Goal: Transaction & Acquisition: Book appointment/travel/reservation

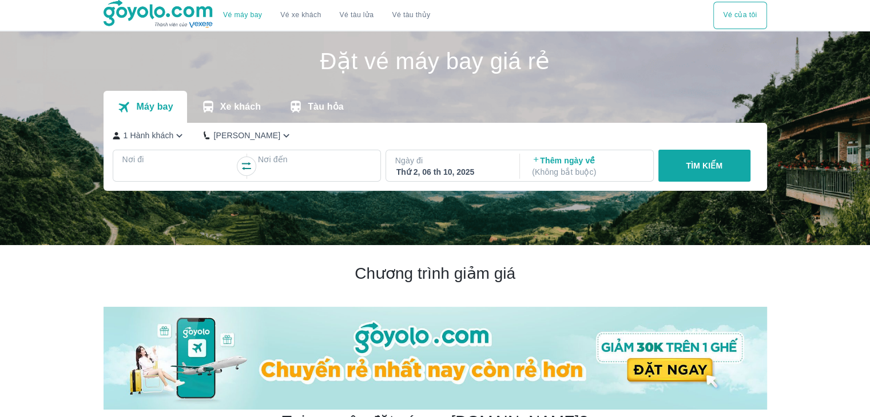
click at [172, 162] on p "Nơi đi" at bounding box center [178, 159] width 113 height 11
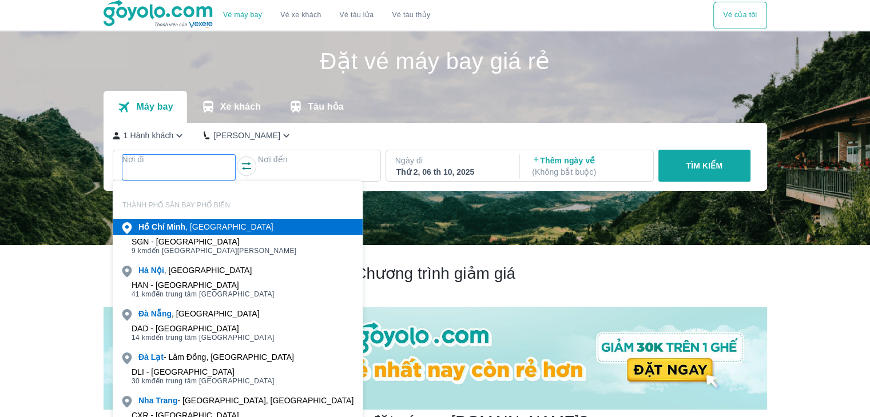
scroll to position [66, 0]
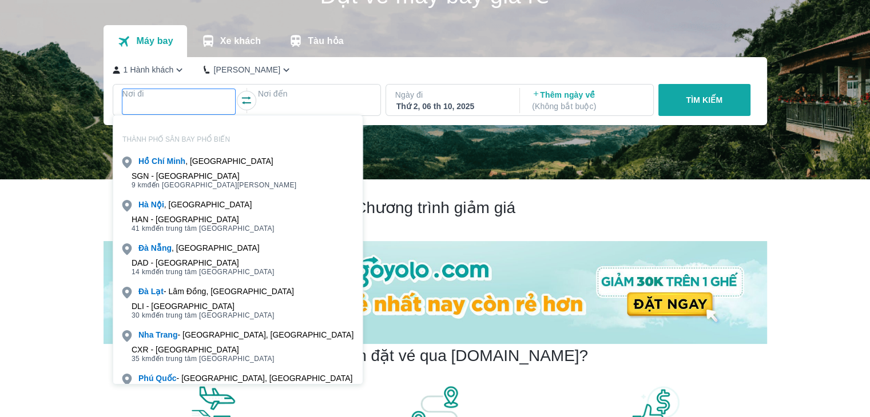
click at [185, 172] on div "SGN - [GEOGRAPHIC_DATA]" at bounding box center [213, 176] width 165 height 9
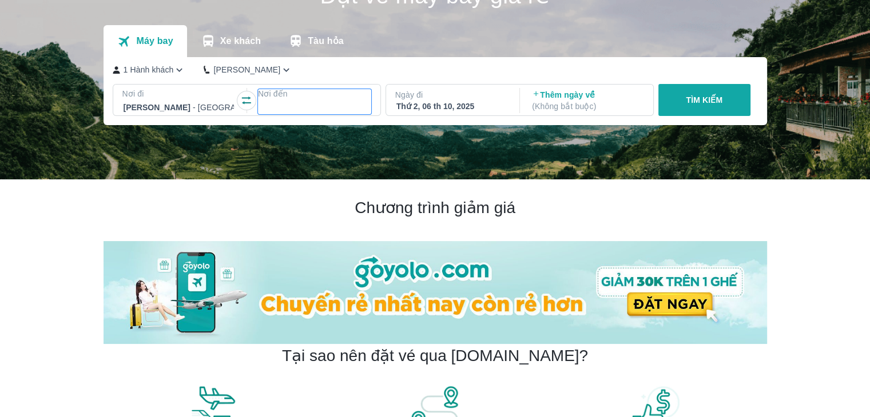
click at [277, 106] on div at bounding box center [314, 108] width 111 height 14
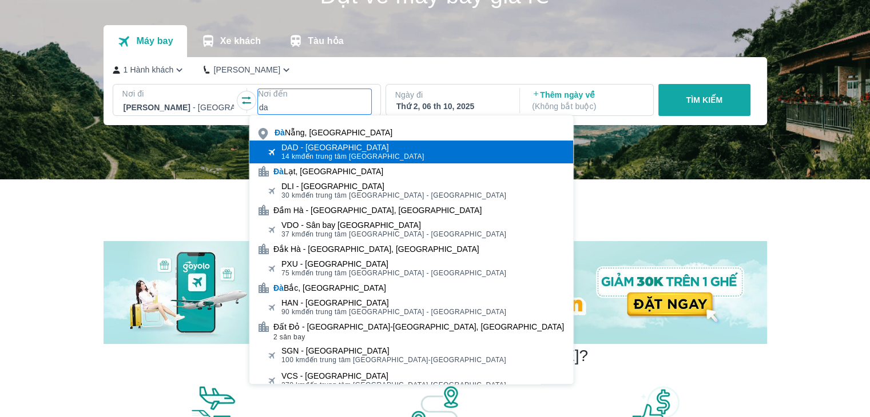
type input "da"
click at [292, 158] on span "14 km" at bounding box center [291, 157] width 20 height 8
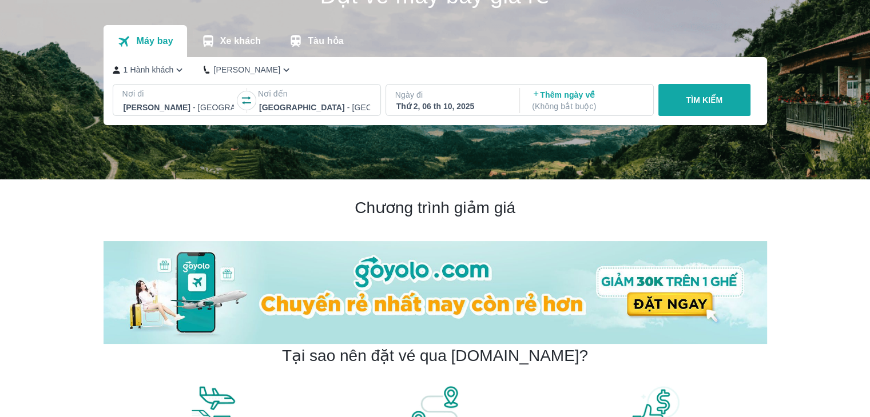
click at [441, 97] on p "Ngày đi" at bounding box center [451, 94] width 113 height 11
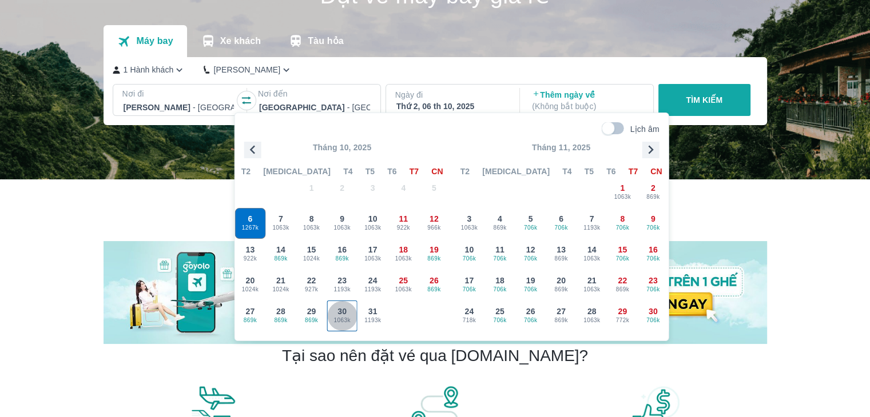
click at [337, 323] on span "1063k" at bounding box center [342, 320] width 30 height 9
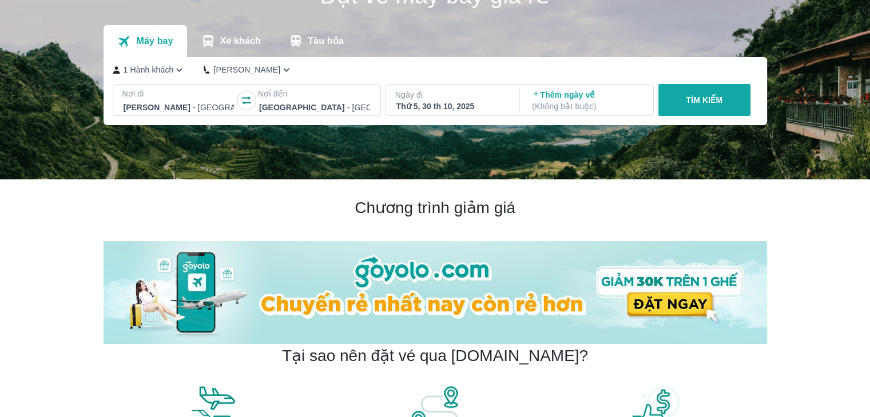
click at [575, 96] on p "Thêm ngày về ( Không bắt buộc )" at bounding box center [587, 100] width 111 height 23
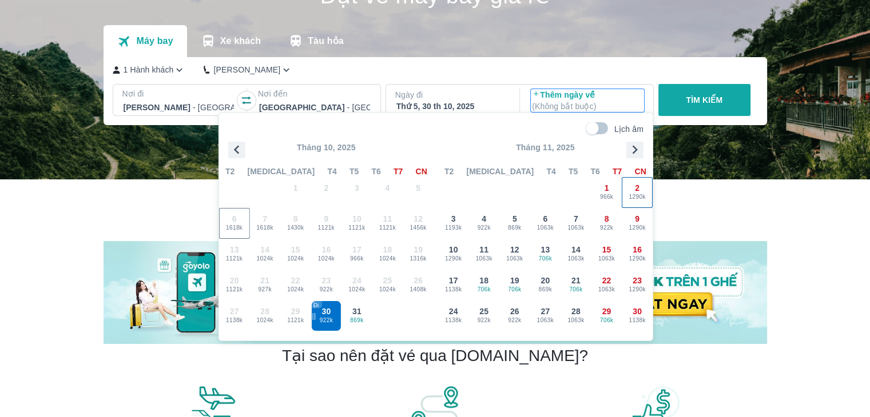
click at [632, 191] on div "2 1290k" at bounding box center [637, 193] width 30 height 30
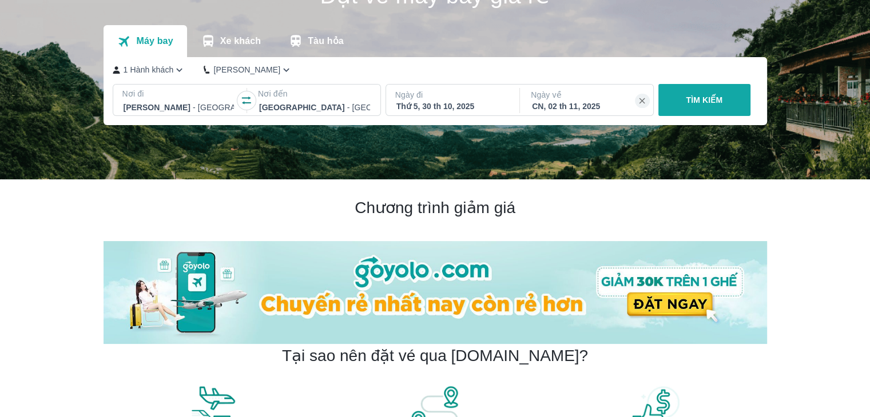
click at [695, 98] on p "TÌM KIẾM" at bounding box center [704, 99] width 37 height 11
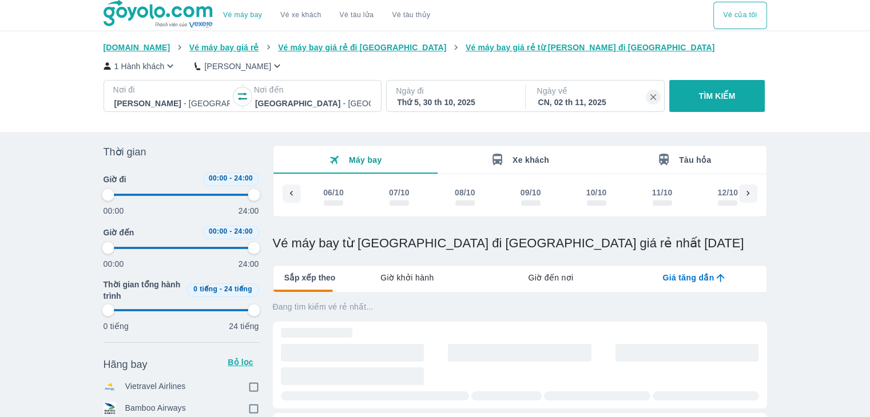
scroll to position [0, 1305]
type input "97.9166666666667"
checkbox input "true"
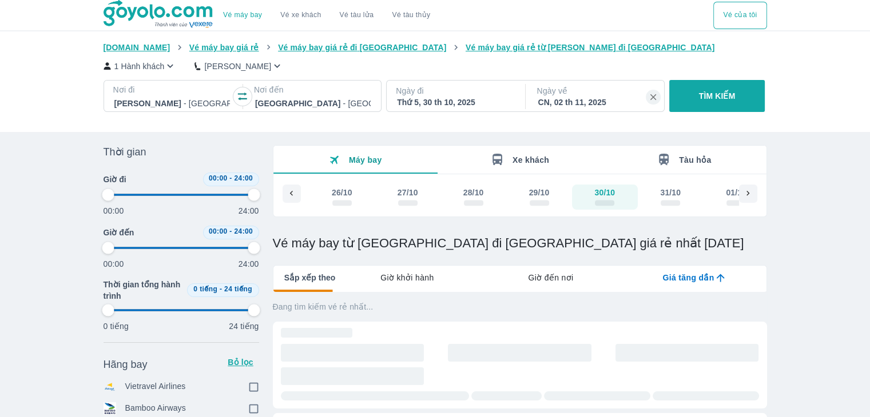
checkbox input "true"
type input "97.9166666666667"
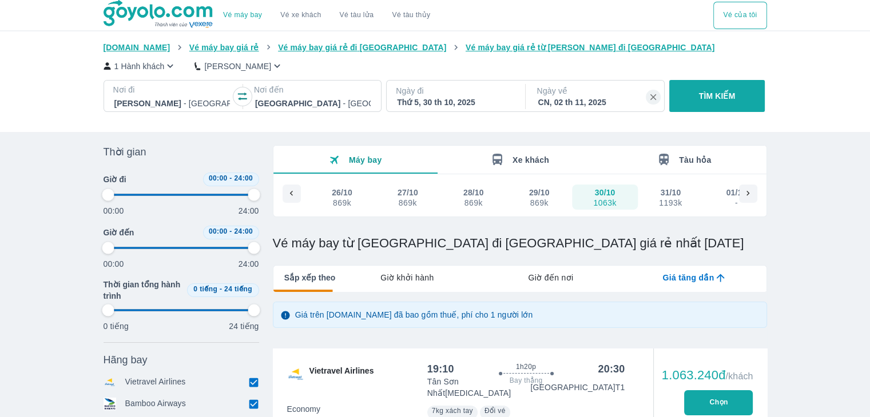
type input "97.9166666666667"
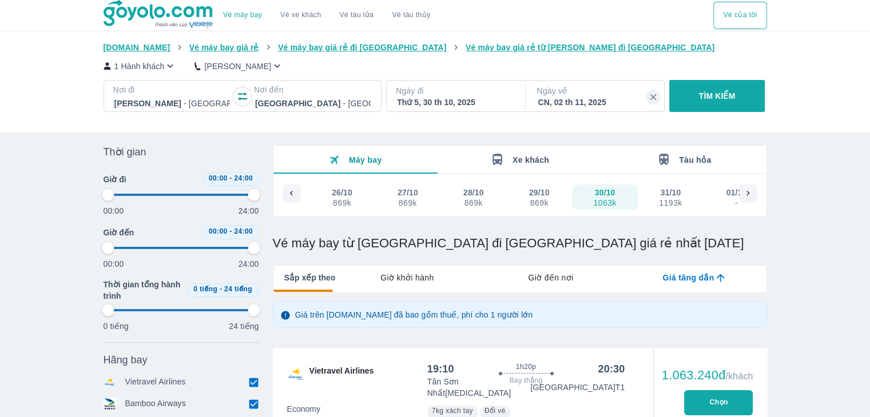
type input "97.9166666666667"
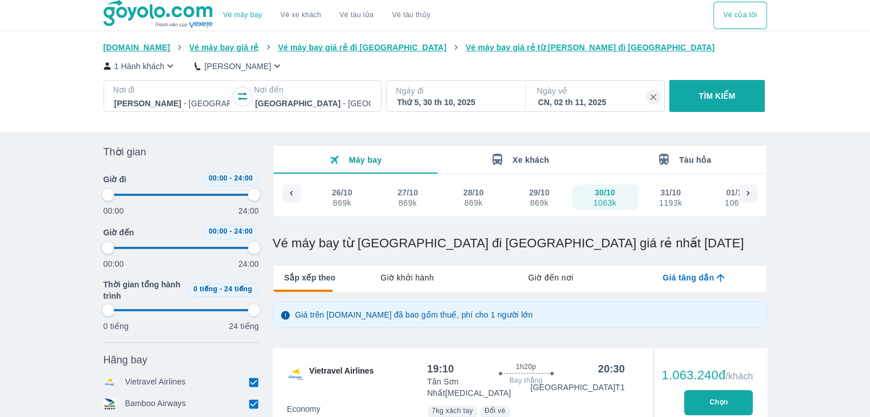
type input "97.9166666666667"
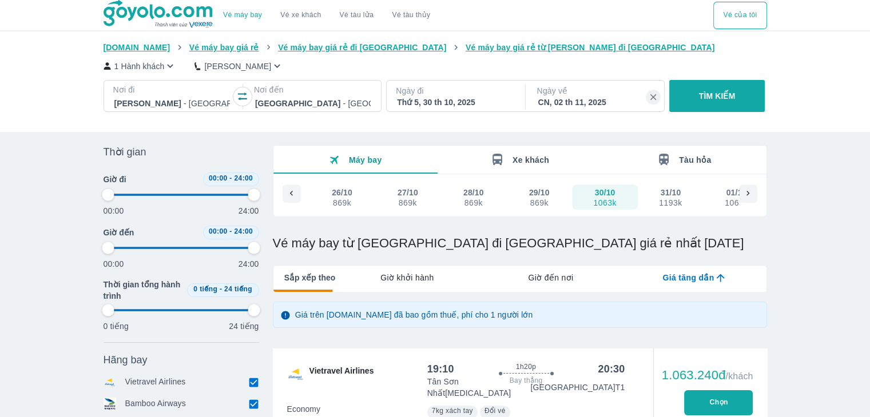
scroll to position [57, 0]
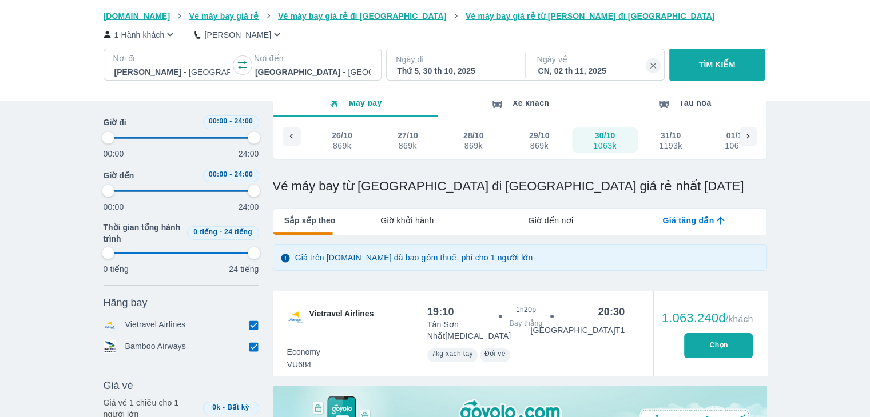
type input "97.9166666666667"
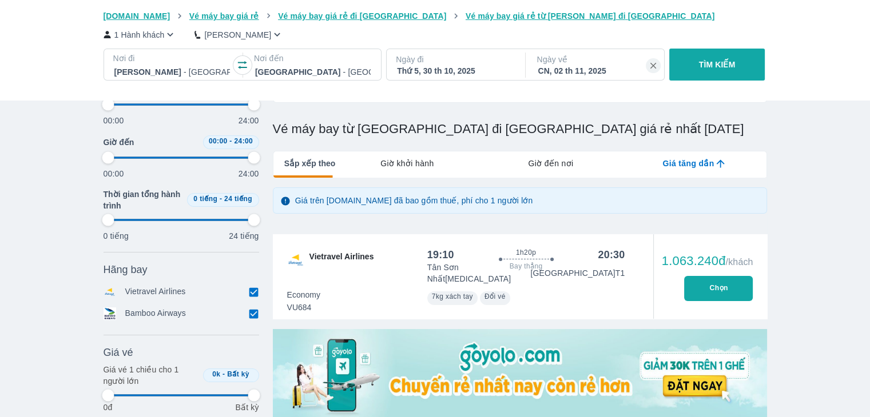
type input "97.9166666666667"
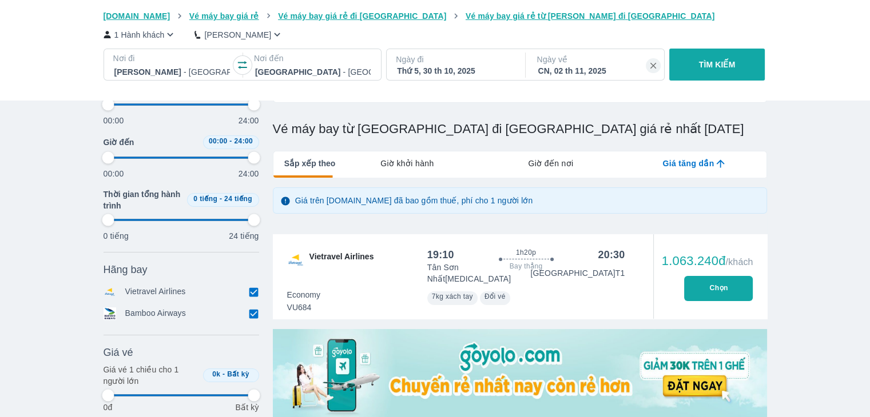
type input "97.9166666666667"
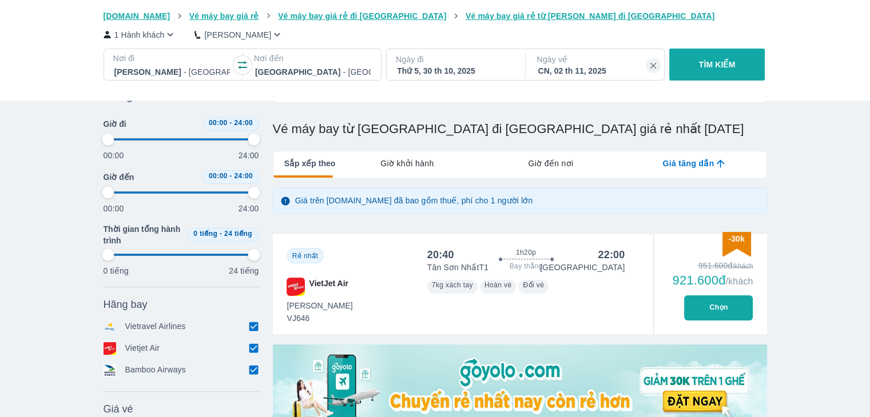
scroll to position [172, 0]
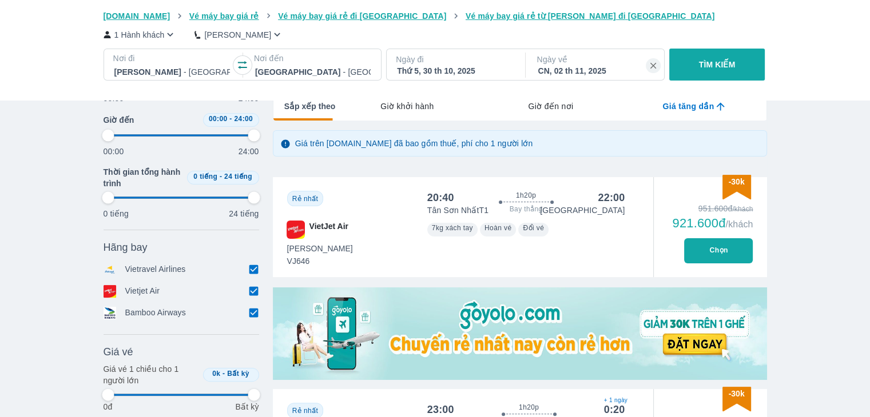
type input "97.9166666666667"
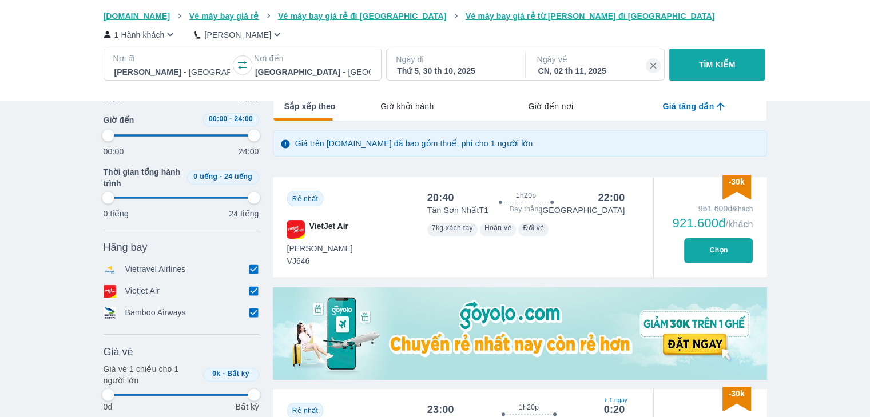
type input "97.9166666666667"
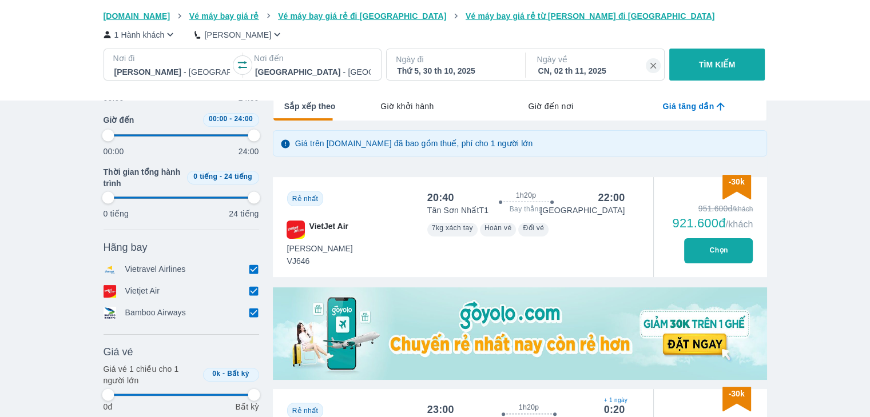
type input "97.9166666666667"
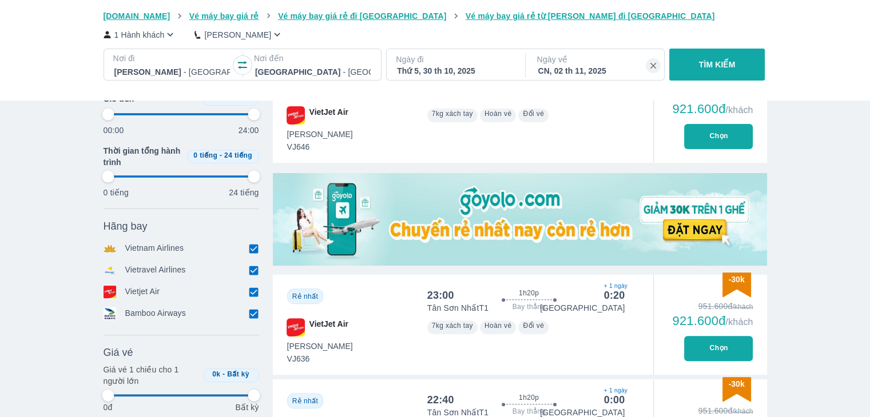
type input "97.9166666666667"
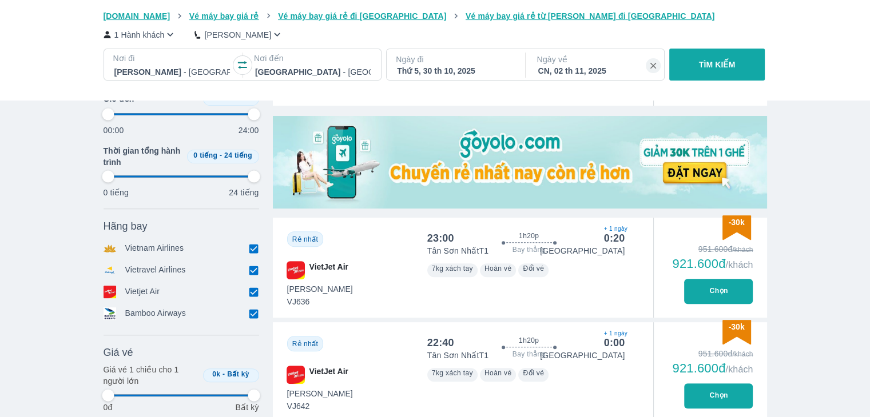
type input "97.9166666666667"
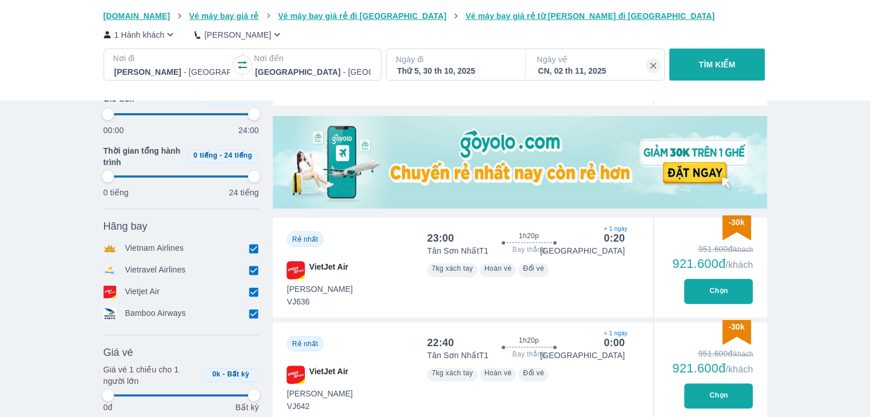
type input "97.9166666666667"
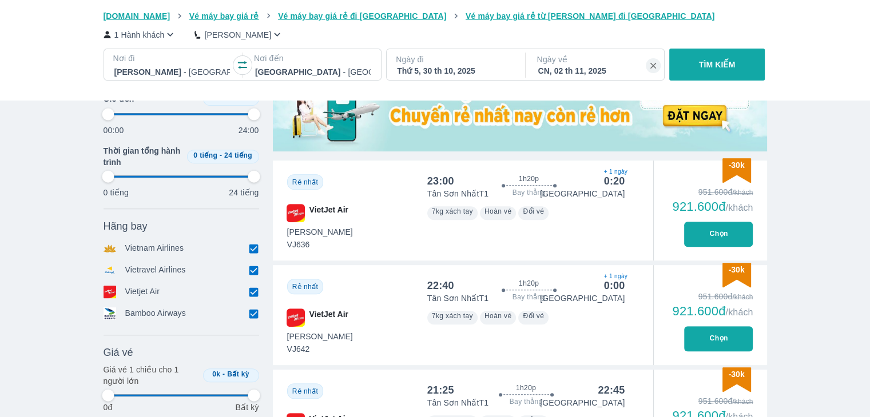
type input "97.9166666666667"
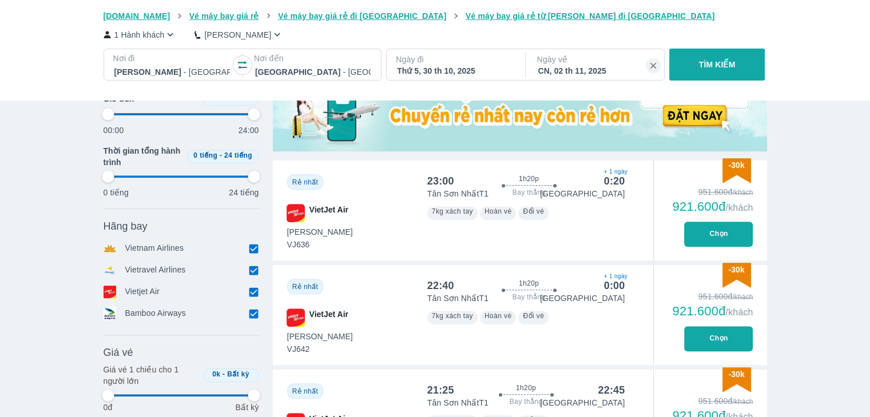
type input "97.9166666666667"
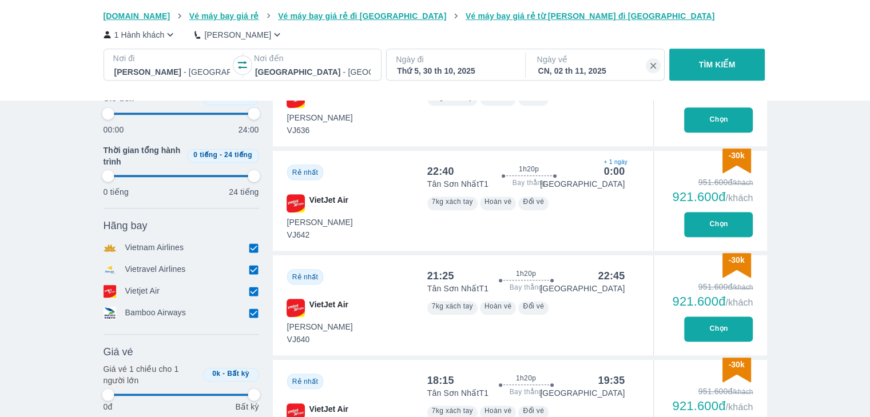
type input "97.9166666666667"
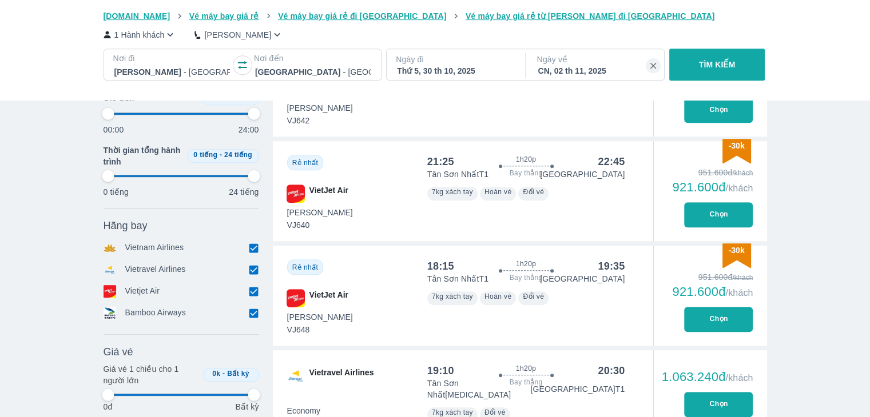
scroll to position [686, 0]
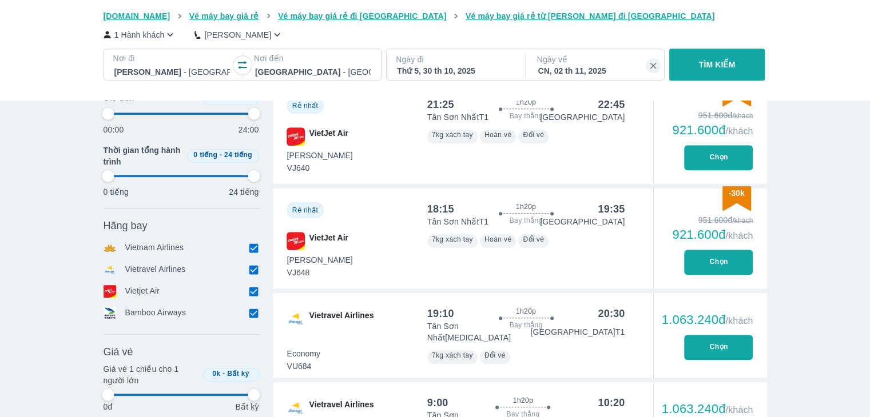
type input "97.9166666666667"
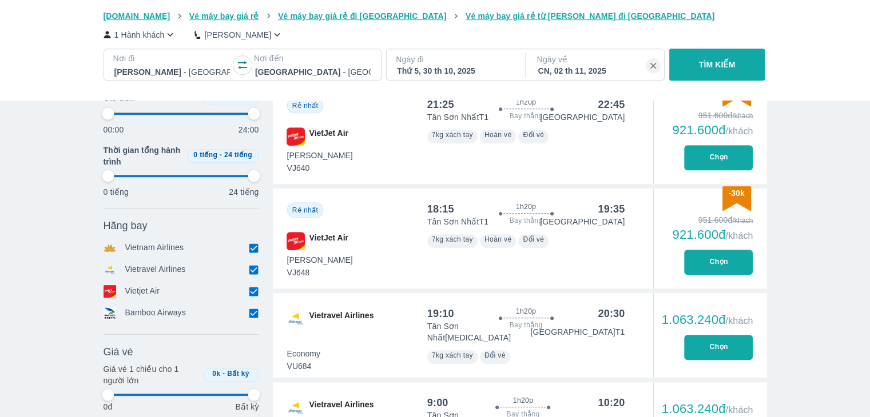
type input "97.9166666666667"
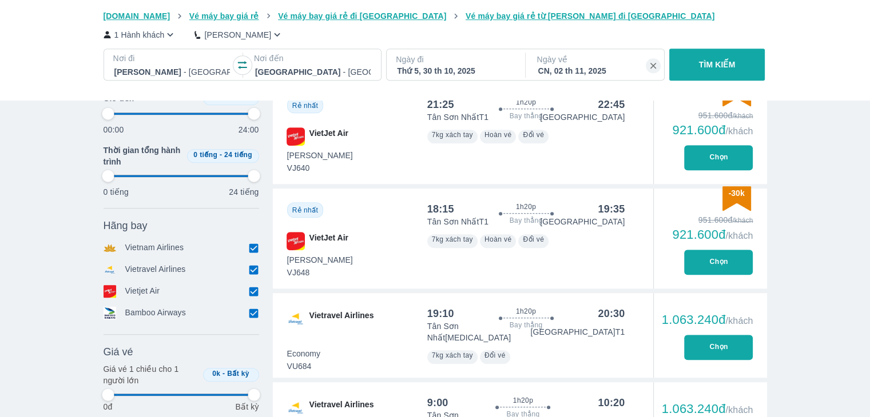
type input "97.9166666666667"
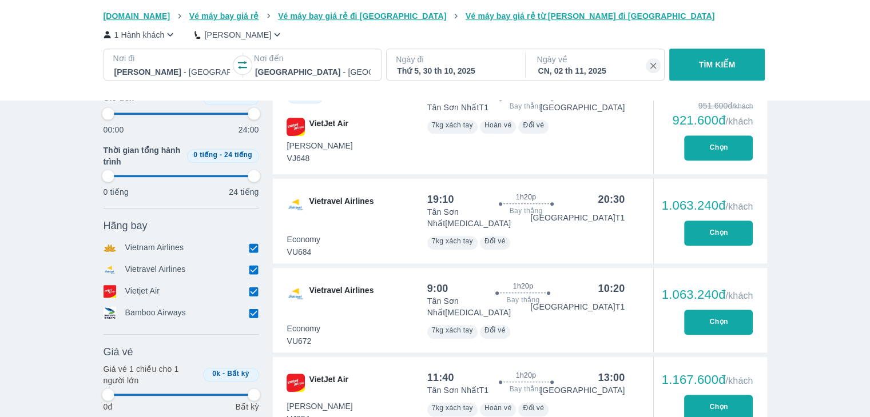
scroll to position [858, 0]
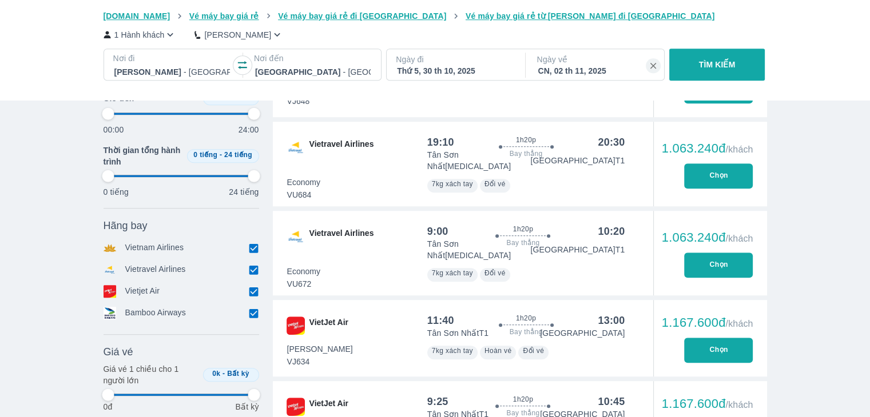
type input "97.9166666666667"
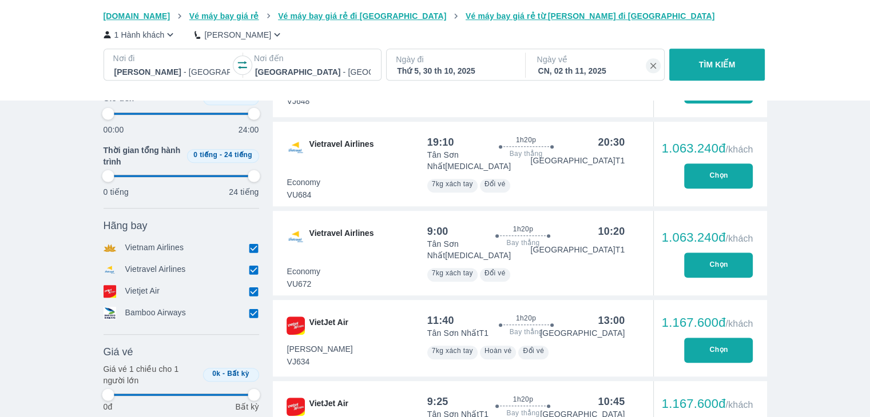
type input "97.9166666666667"
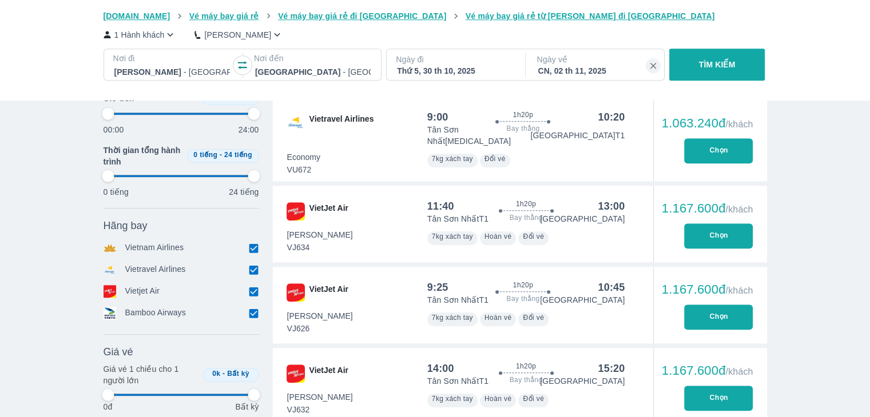
scroll to position [1029, 0]
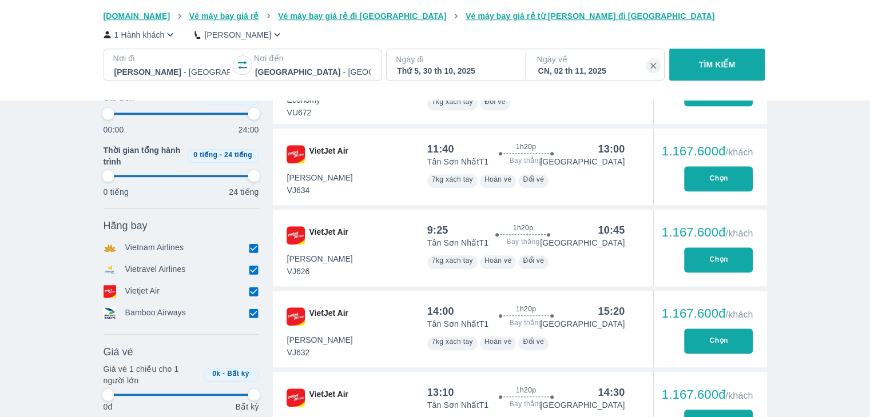
type input "97.9166666666667"
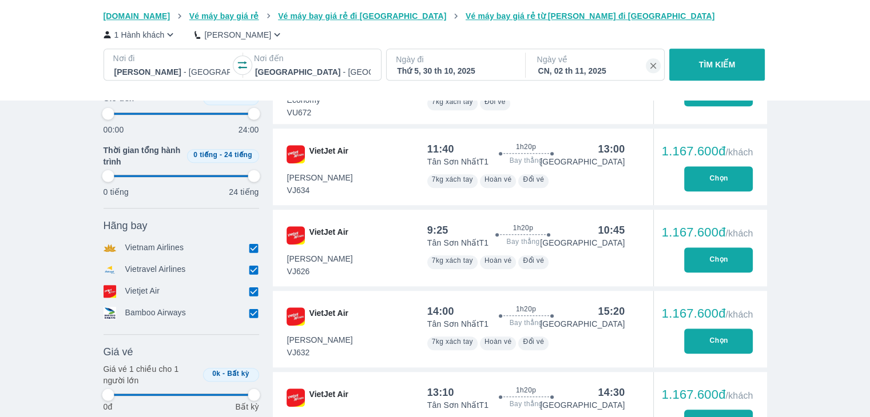
type input "97.9166666666667"
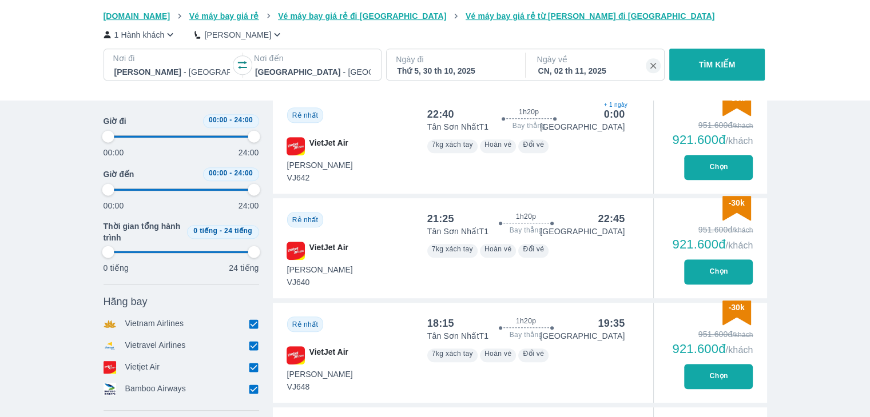
scroll to position [515, 0]
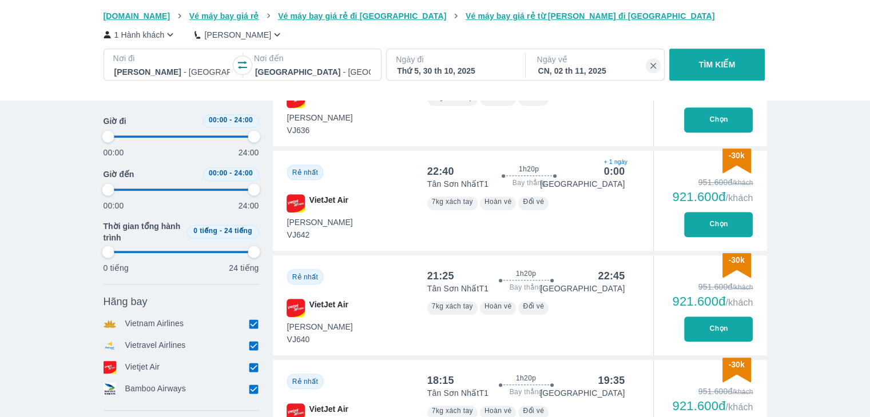
type input "97.9166666666667"
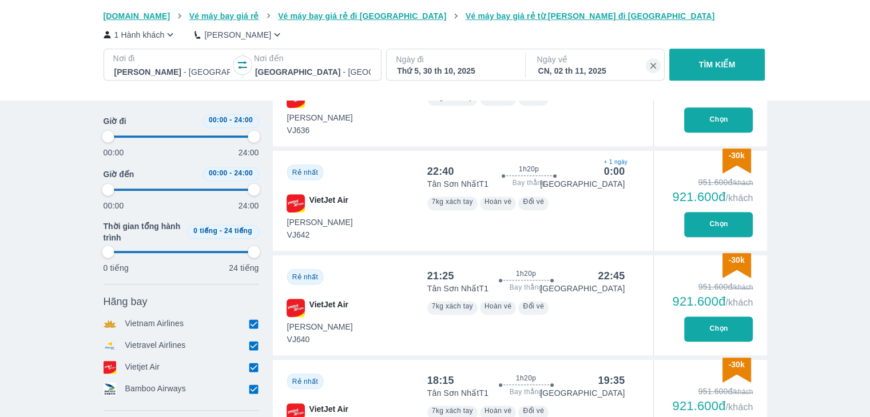
type input "97.9166666666667"
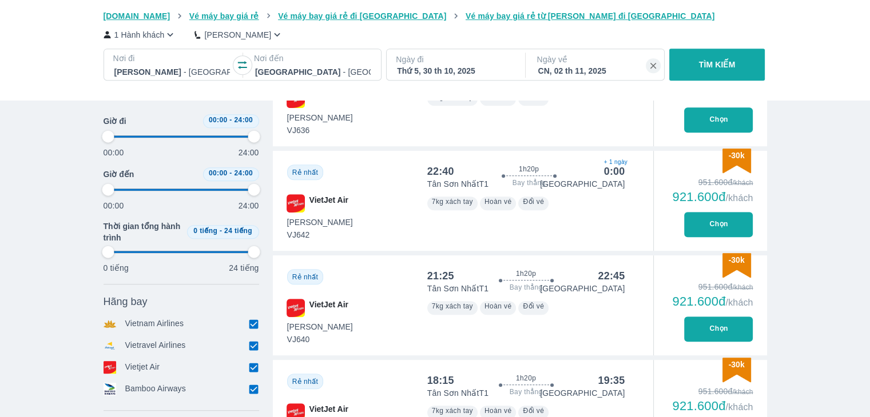
type input "97.9166666666667"
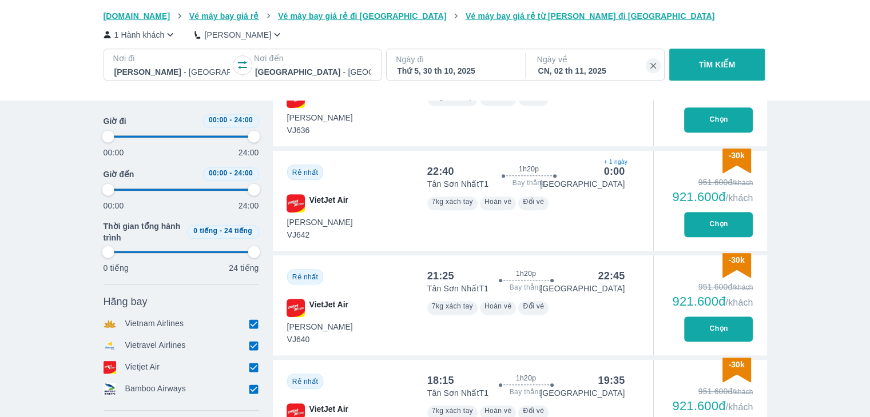
type input "97.9166666666667"
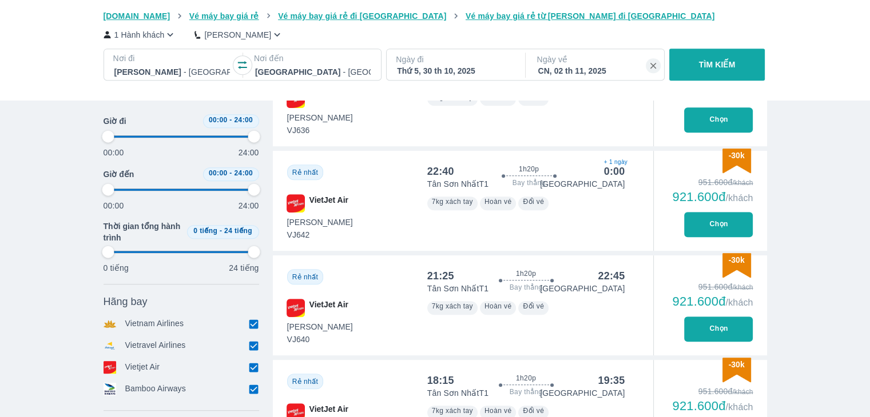
type input "97.9166666666667"
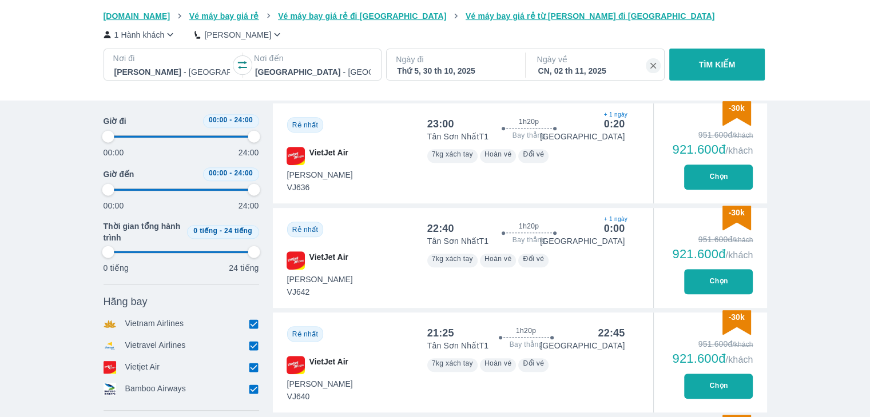
type input "97.9166666666667"
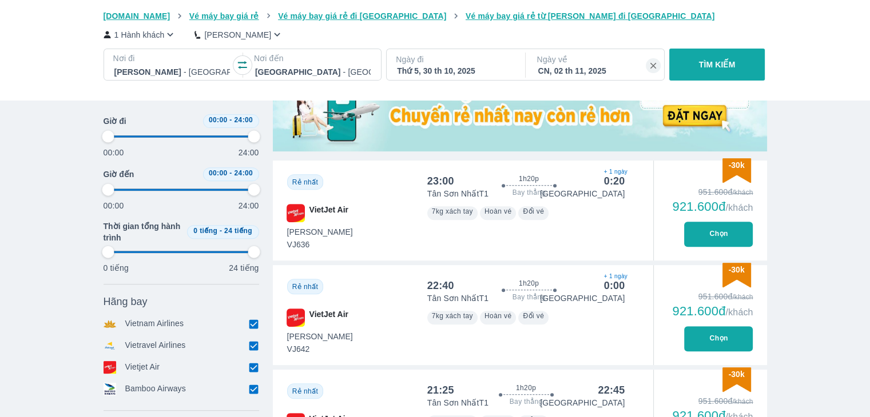
type input "97.9166666666667"
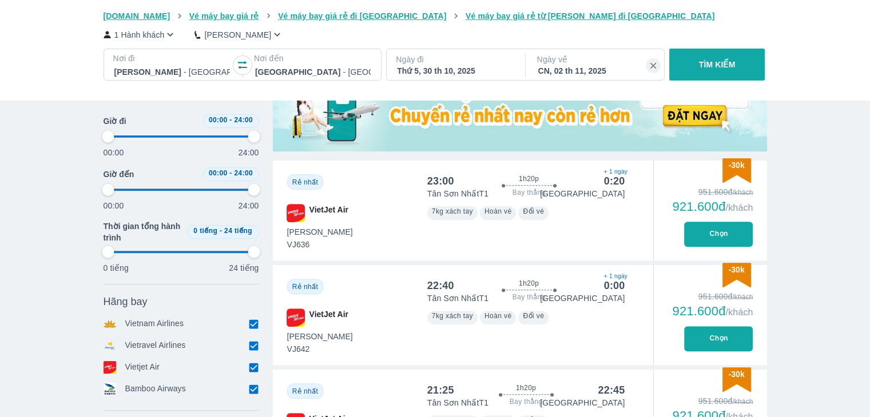
type input "97.9166666666667"
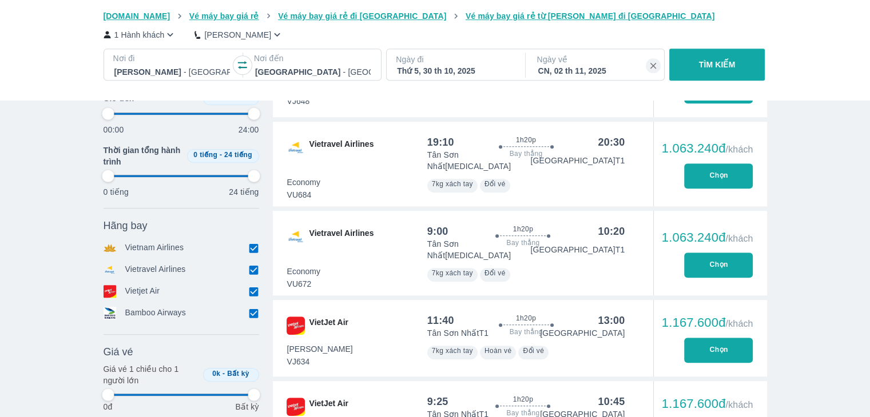
scroll to position [915, 0]
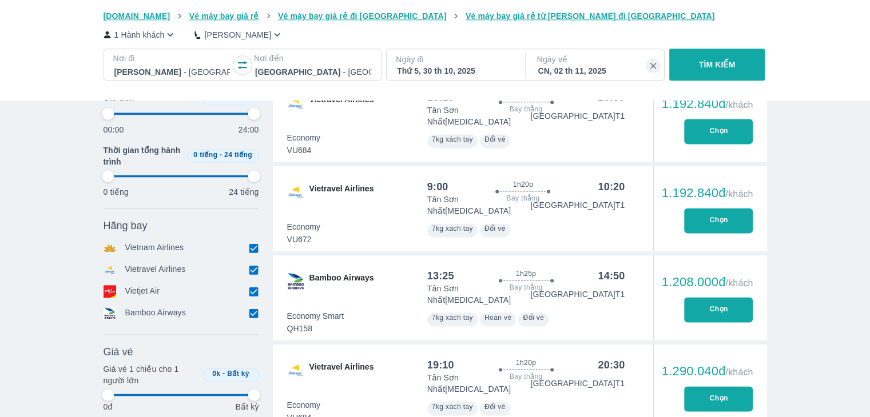
type input "97.9166666666667"
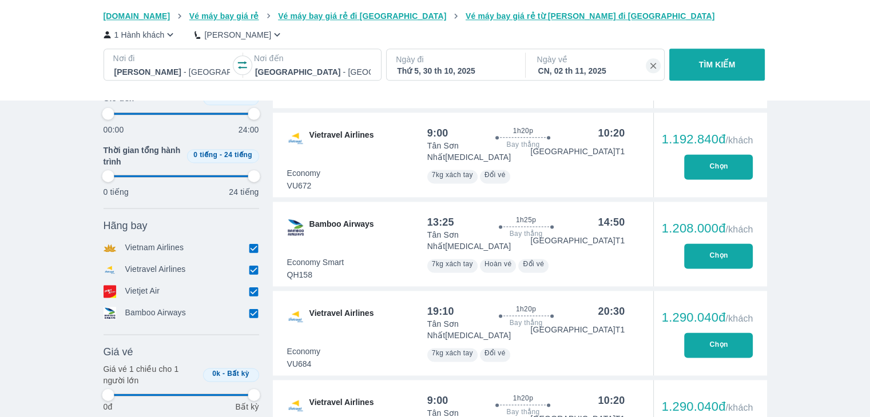
type input "97.9166666666667"
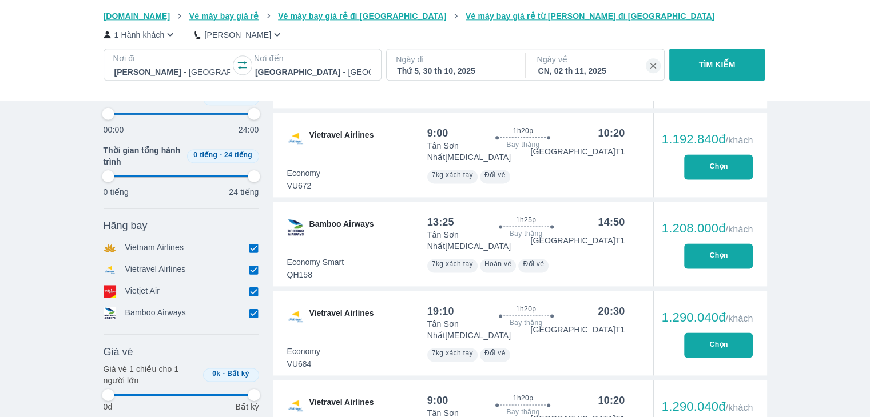
type input "97.9166666666667"
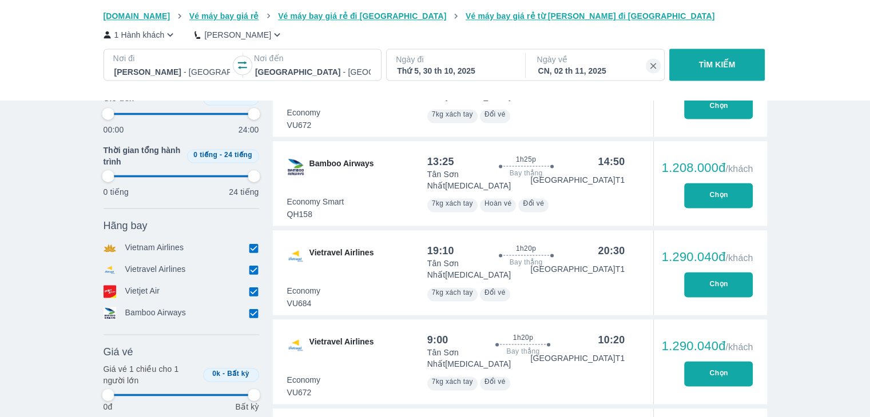
scroll to position [1658, 0]
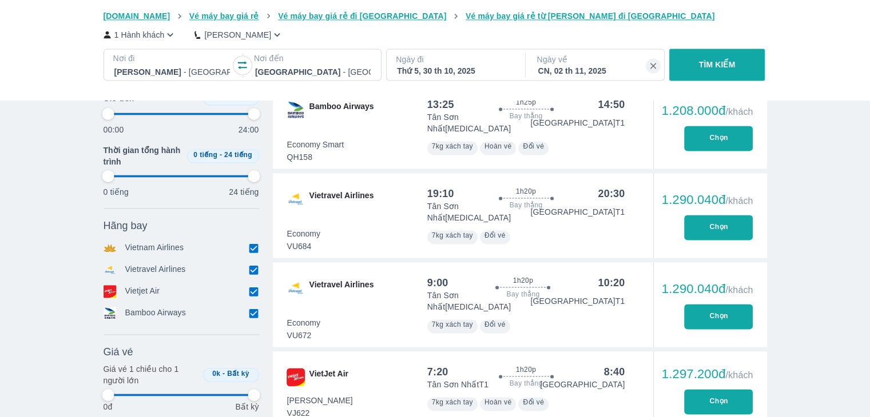
type input "97.9166666666667"
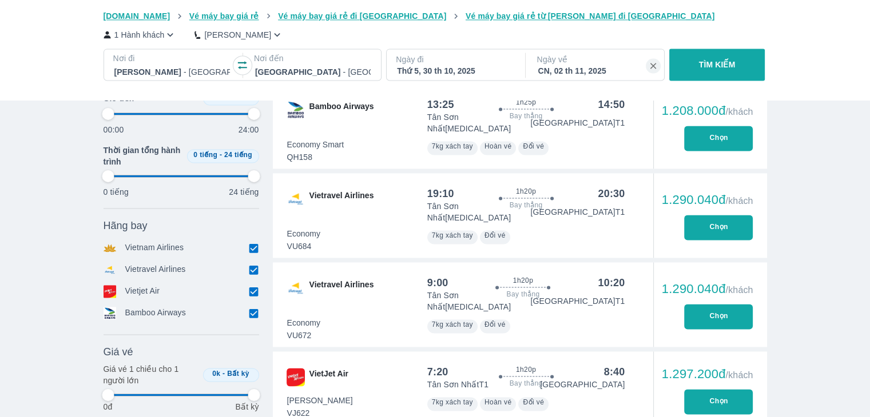
type input "97.9166666666667"
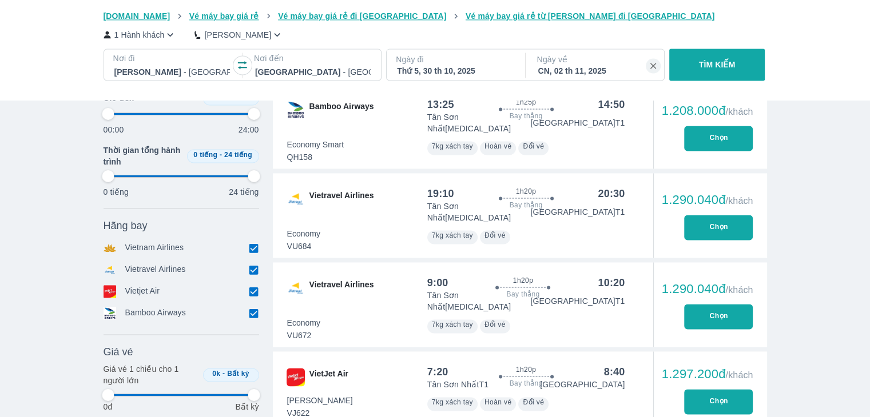
type input "97.9166666666667"
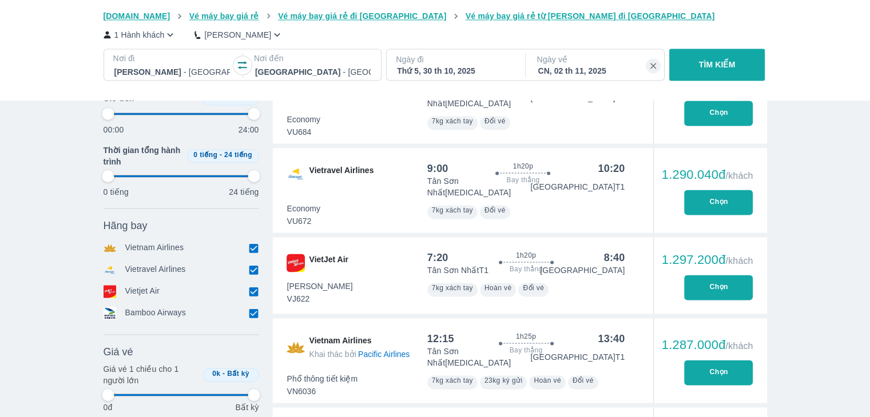
scroll to position [1830, 0]
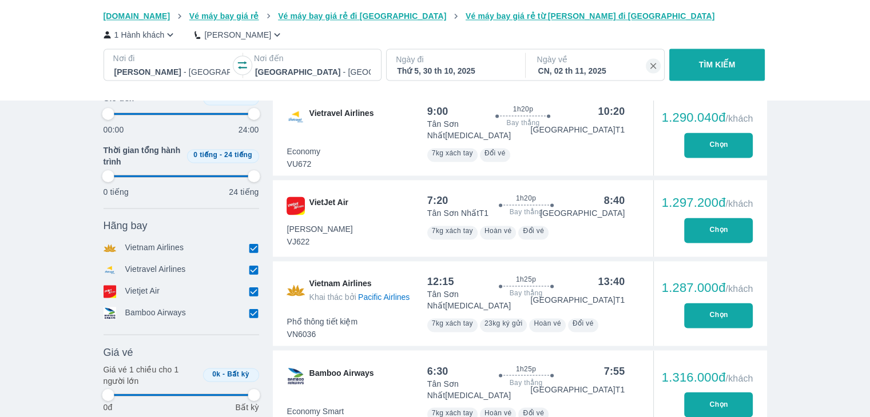
type input "97.9166666666667"
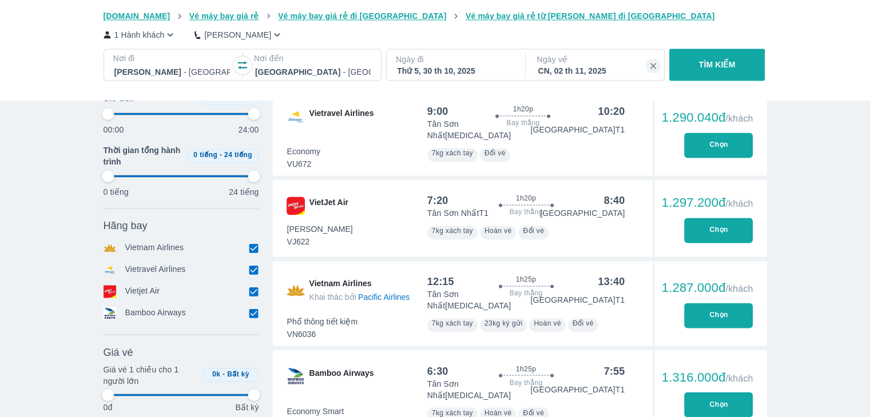
type input "97.9166666666667"
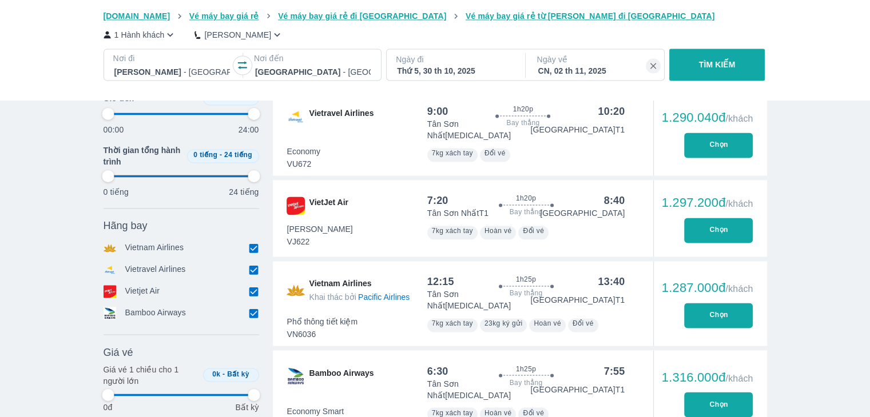
type input "97.9166666666667"
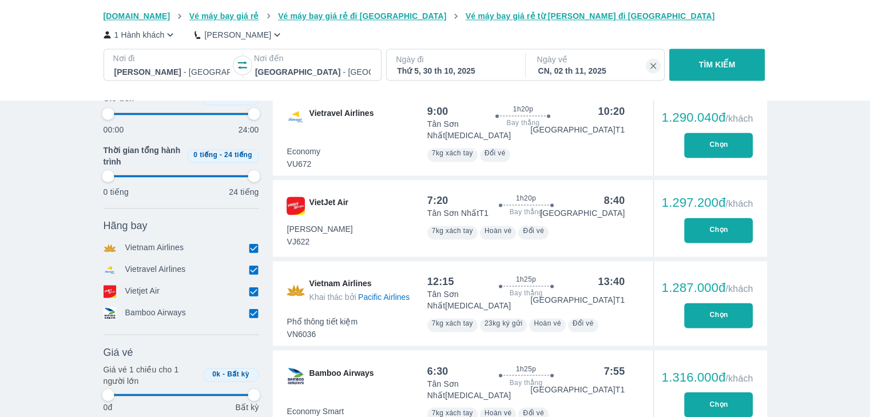
type input "97.9166666666667"
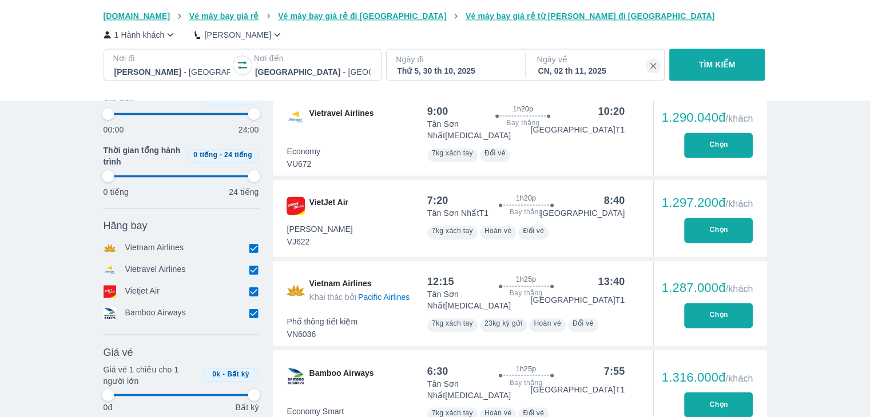
type input "97.9166666666667"
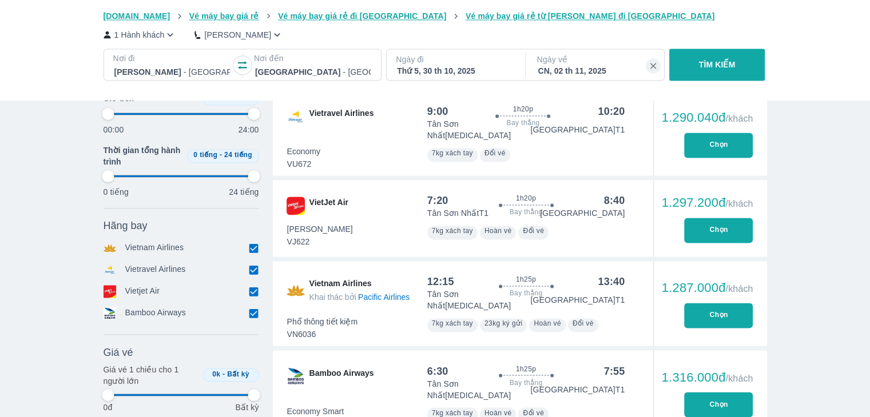
type input "97.9166666666667"
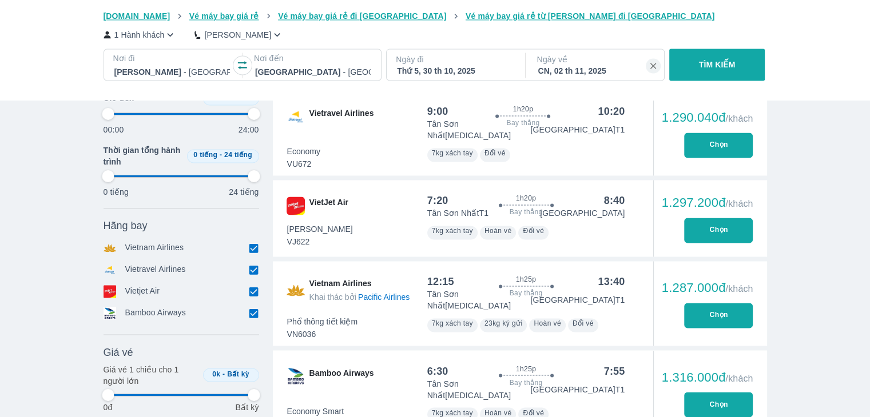
type input "97.9166666666667"
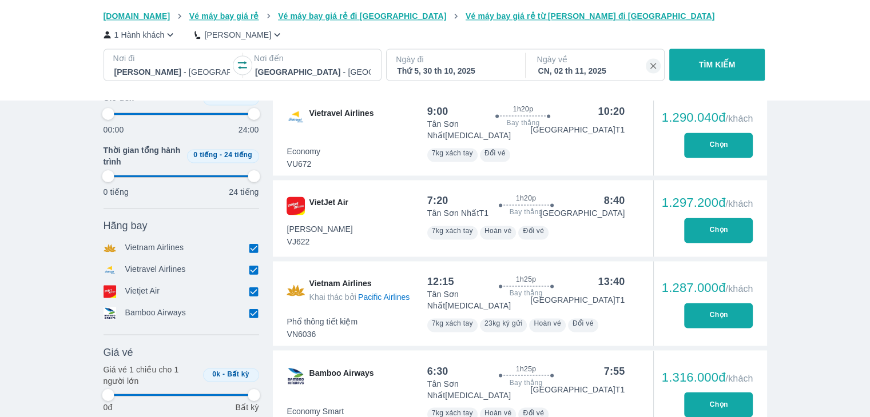
type input "97.9166666666667"
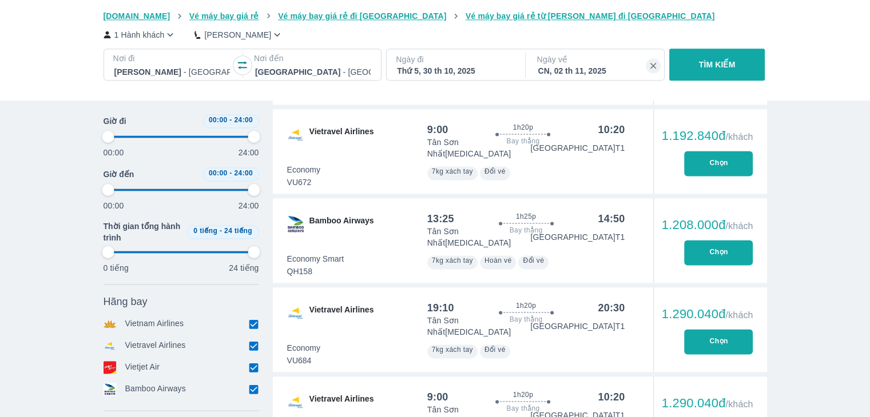
scroll to position [1487, 0]
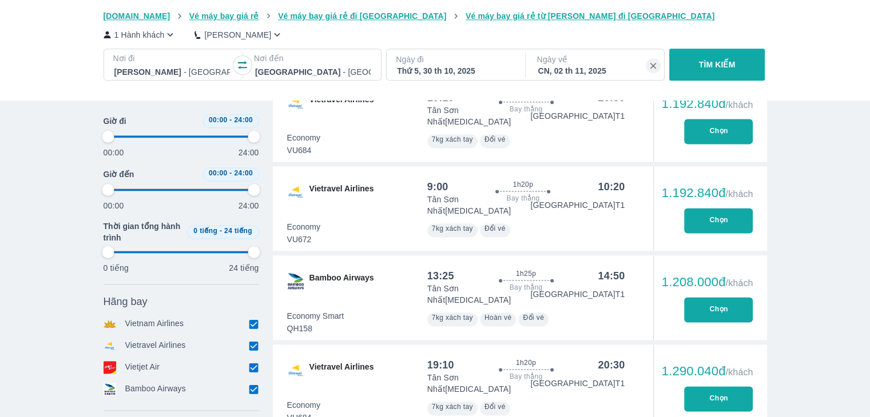
type input "97.9166666666667"
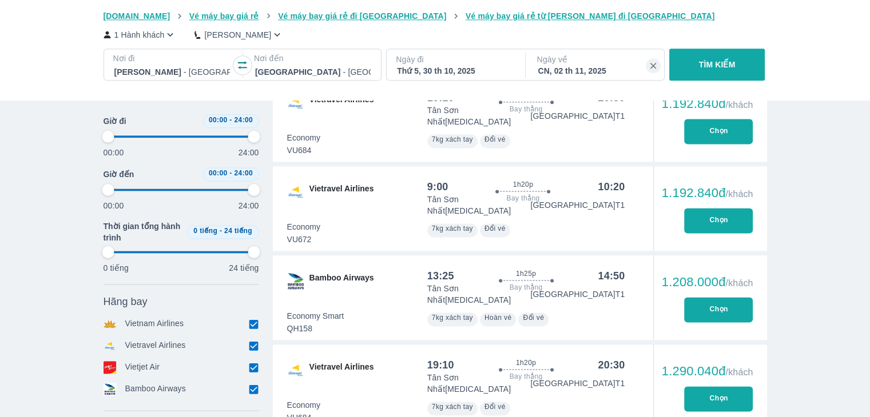
type input "97.9166666666667"
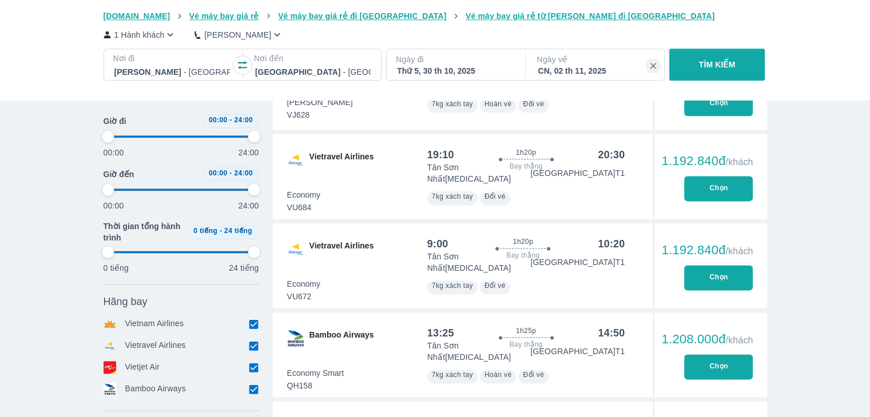
scroll to position [1372, 0]
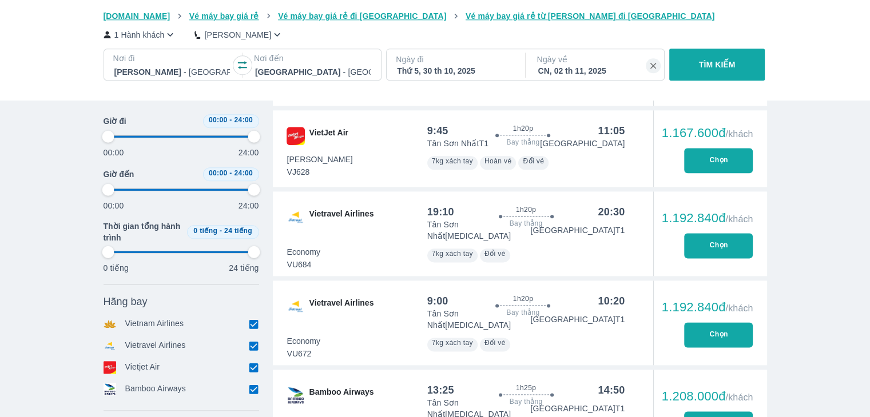
type input "97.9166666666667"
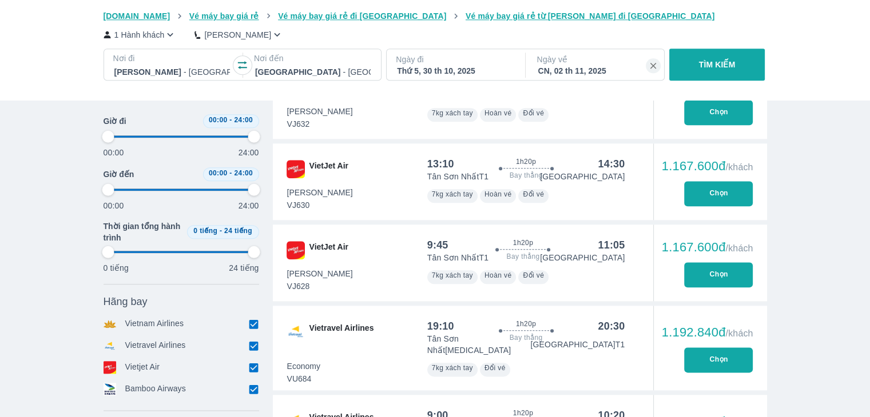
type input "97.9166666666667"
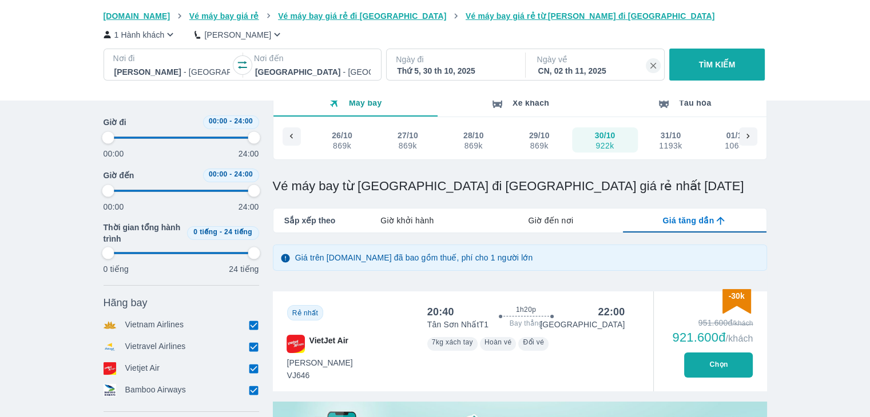
scroll to position [0, 0]
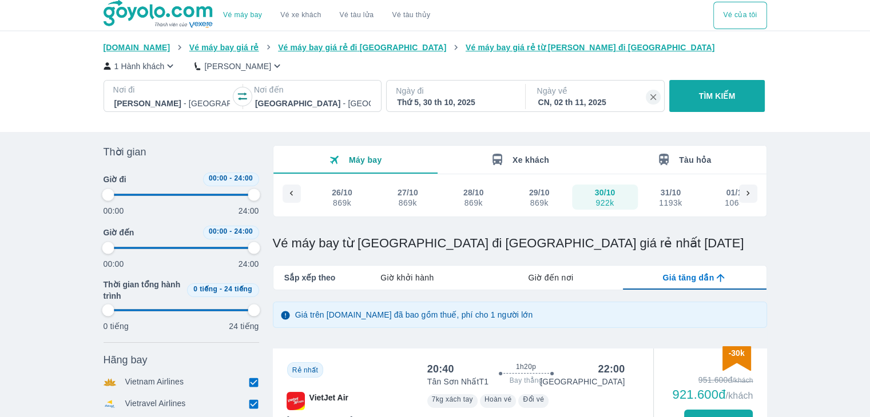
click at [542, 195] on div "29/10" at bounding box center [539, 192] width 21 height 11
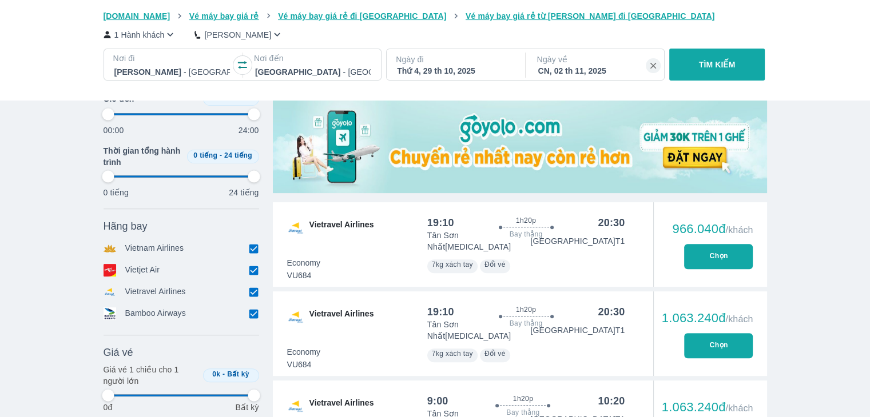
scroll to position [400, 0]
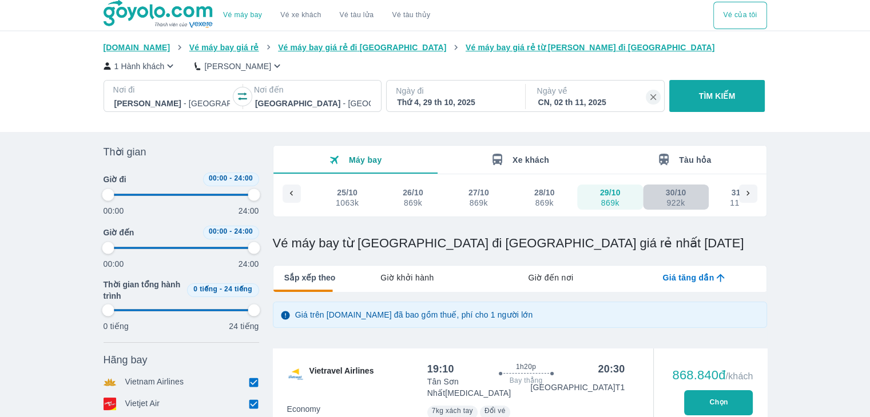
click at [672, 202] on div "922k" at bounding box center [674, 202] width 19 height 9
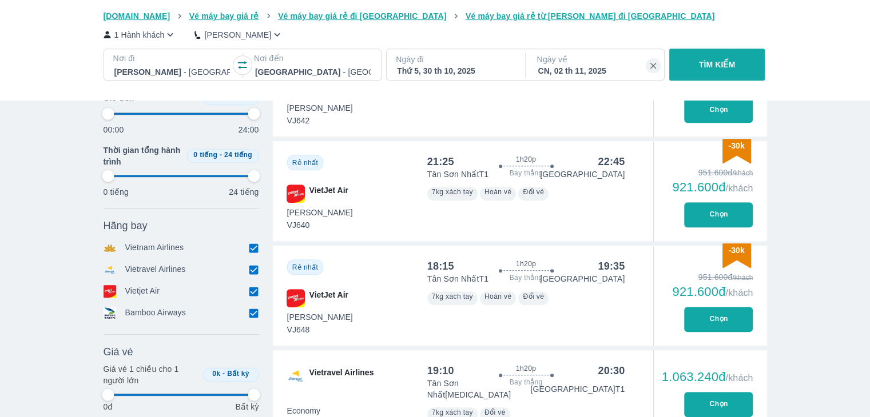
scroll to position [686, 0]
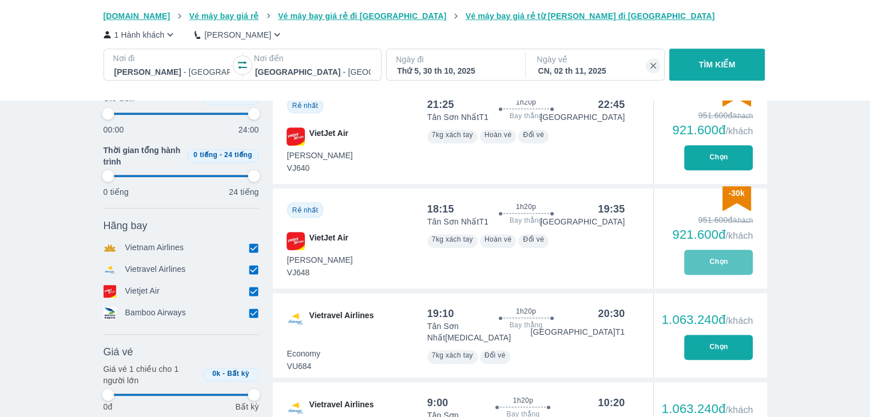
click at [706, 270] on button "Chọn" at bounding box center [718, 262] width 69 height 25
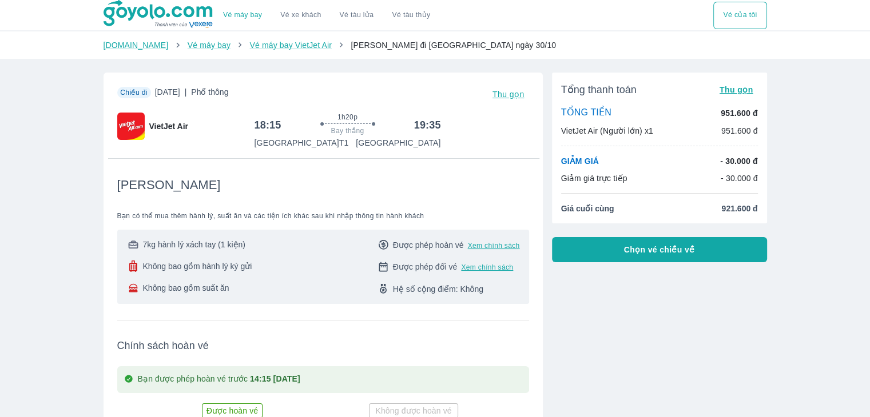
click at [679, 258] on button "Chọn vé chiều về" at bounding box center [659, 249] width 215 height 25
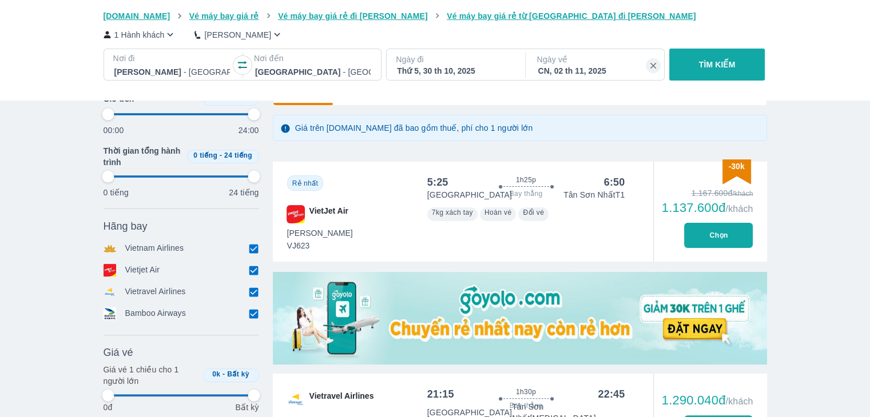
scroll to position [457, 0]
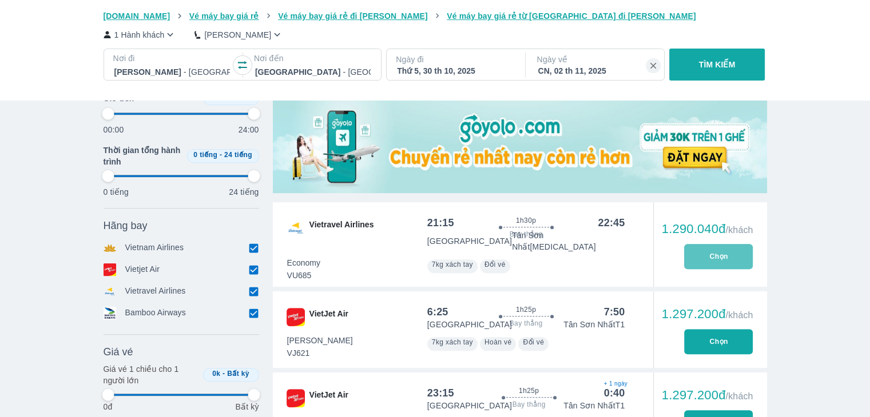
click at [707, 260] on button "Chọn" at bounding box center [718, 256] width 69 height 25
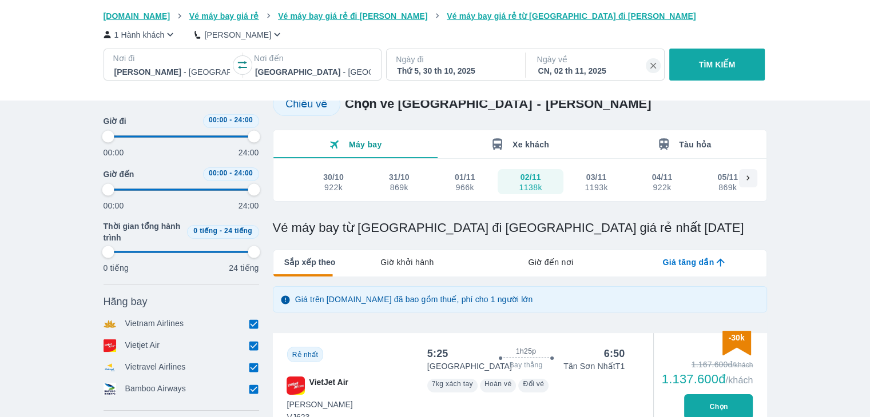
scroll to position [57, 0]
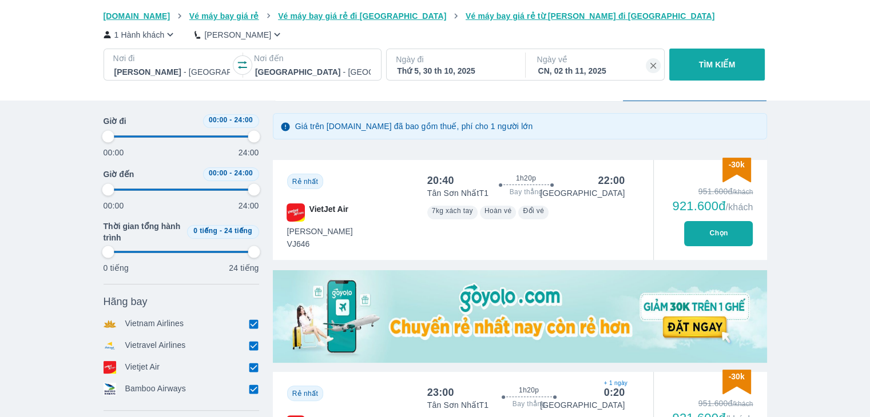
scroll to position [131, 0]
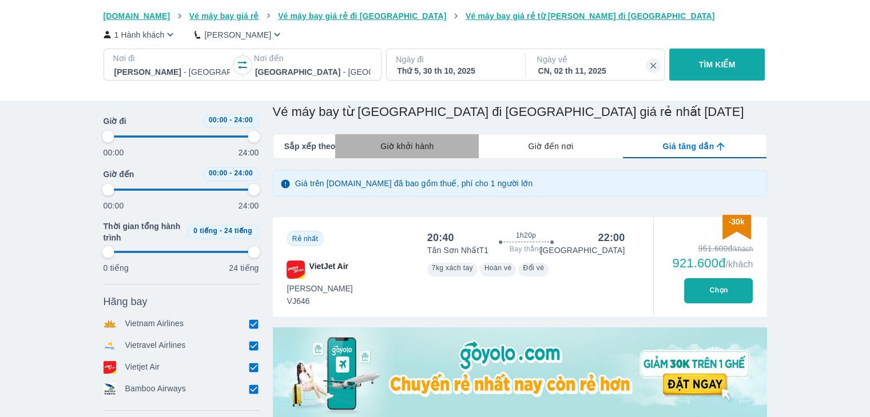
click at [393, 142] on span "Giờ khởi hành" at bounding box center [406, 146] width 53 height 11
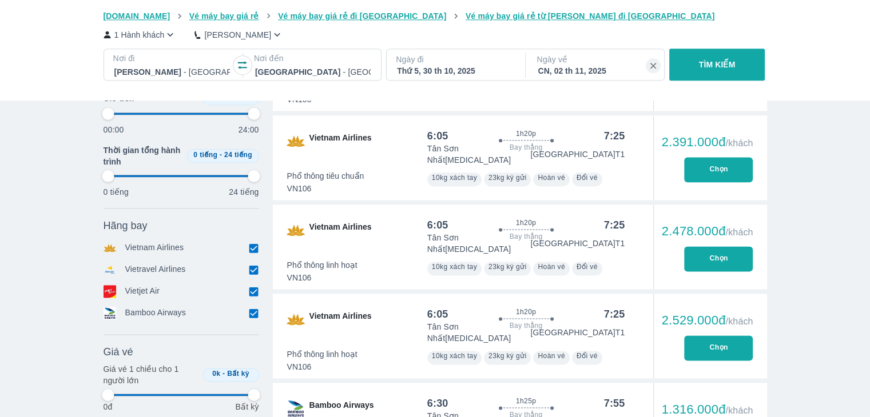
scroll to position [1561, 0]
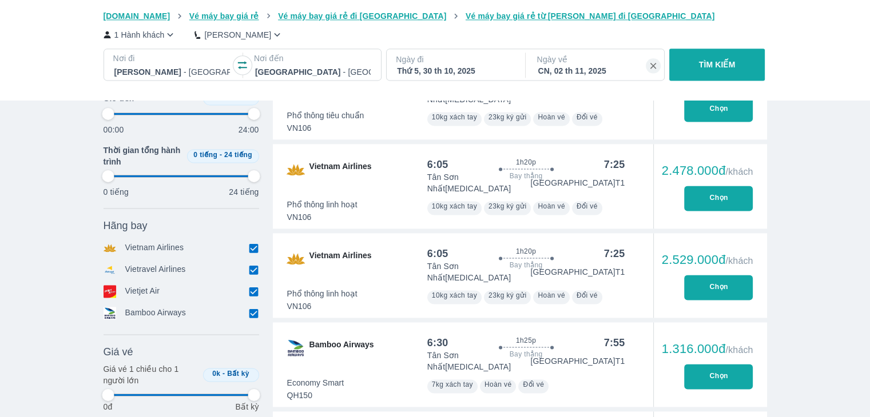
click at [697, 364] on button "Chọn" at bounding box center [718, 376] width 69 height 25
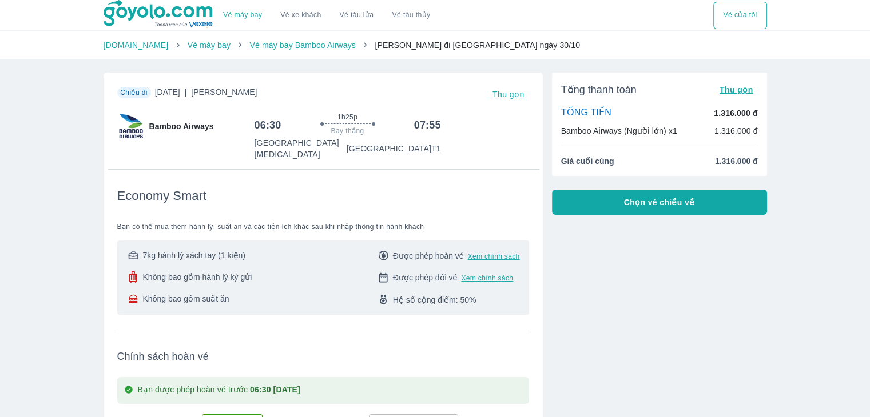
click at [665, 205] on span "Chọn vé chiều về" at bounding box center [659, 202] width 71 height 11
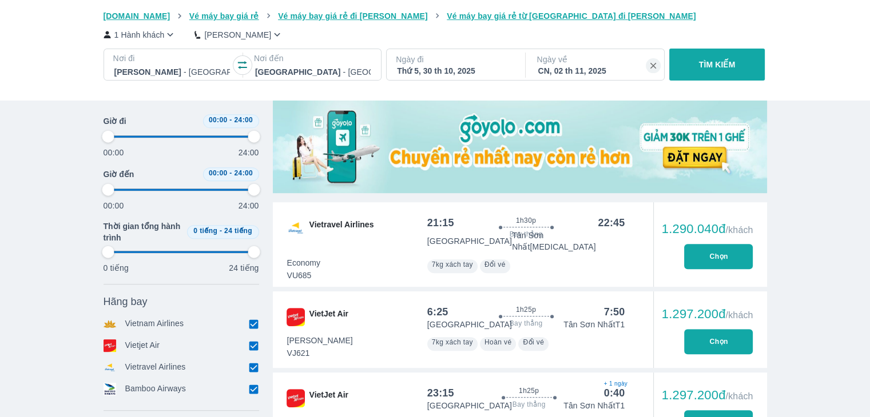
scroll to position [400, 0]
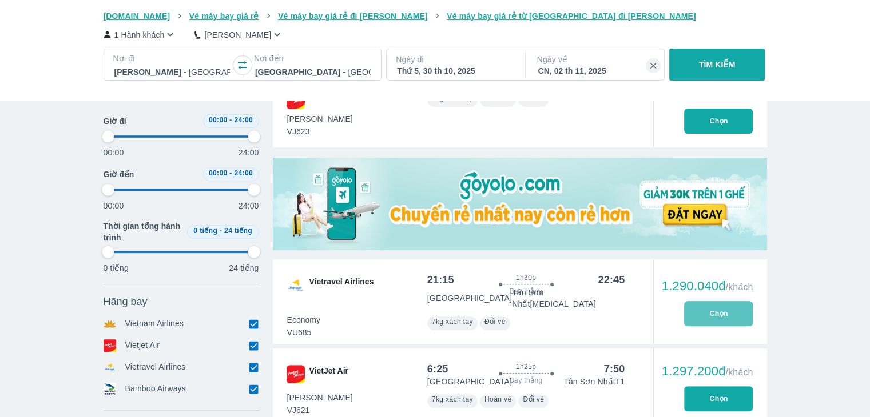
click at [744, 310] on button "Chọn" at bounding box center [718, 313] width 69 height 25
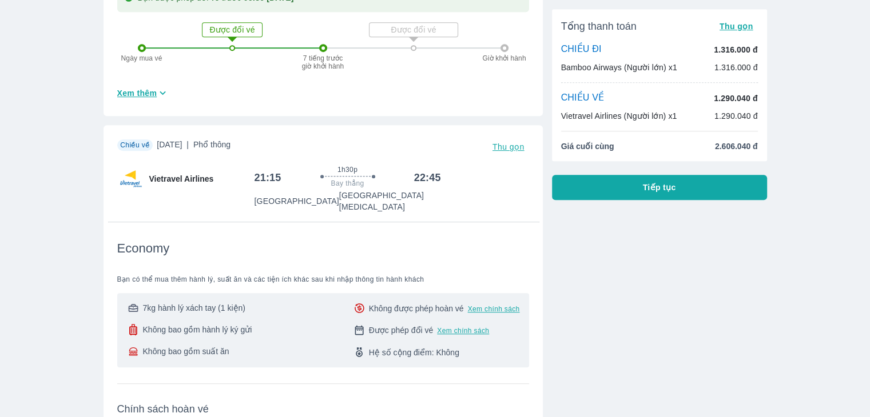
scroll to position [629, 0]
